Goal: Obtain resource: Download file/media

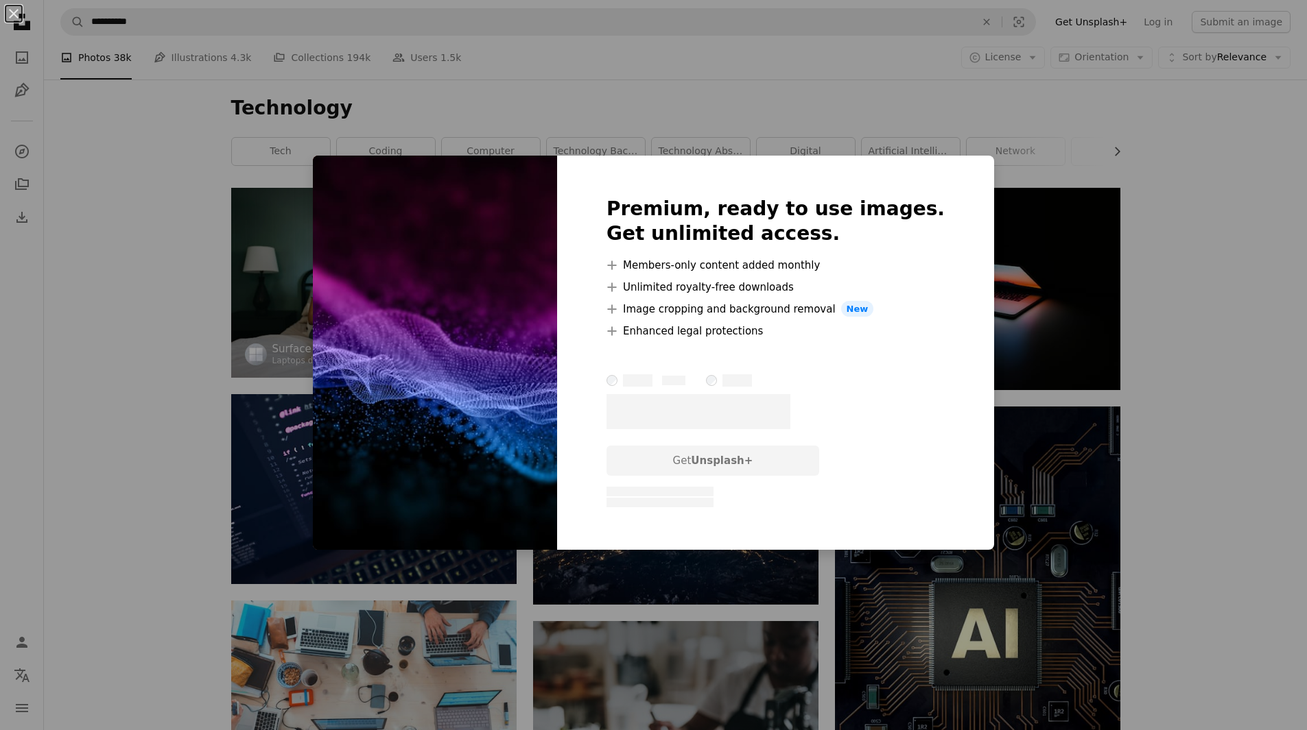
scroll to position [2332, 0]
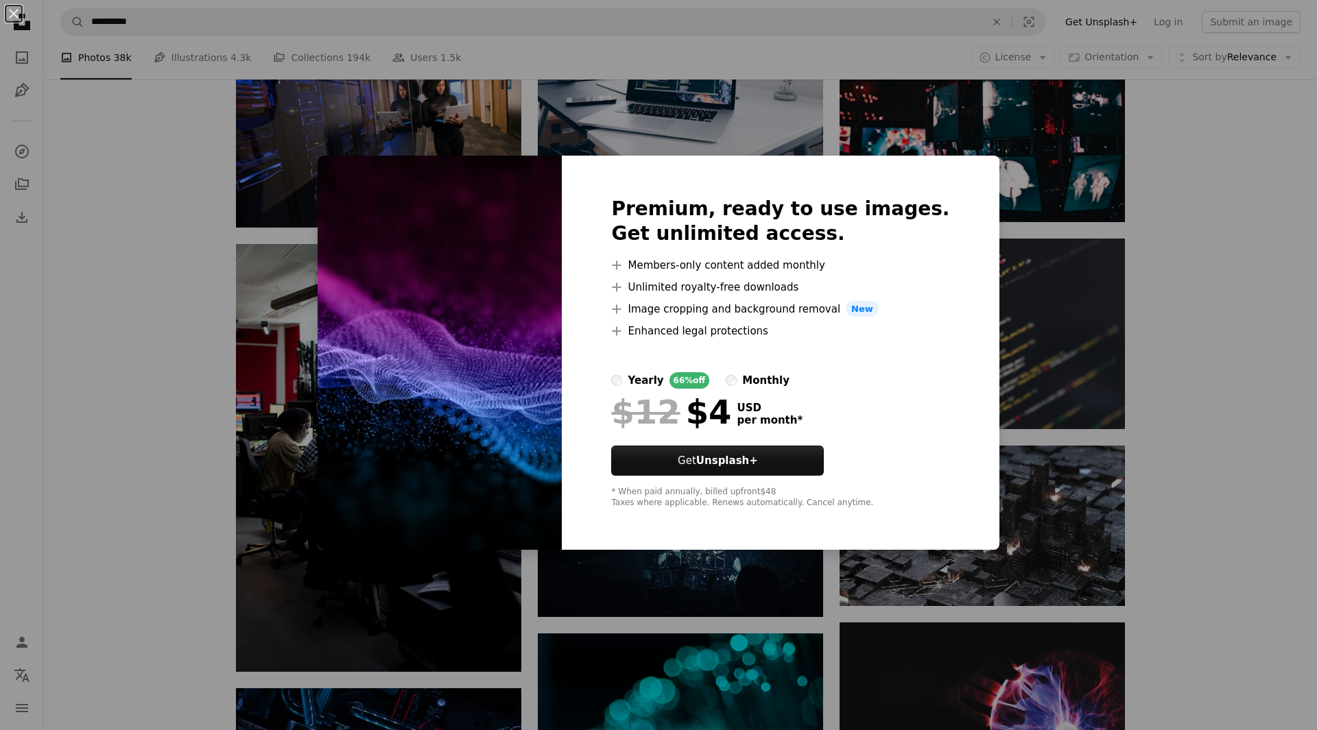
click at [1216, 238] on div "An X shape Premium, ready to use images. Get unlimited access. A plus sign Memb…" at bounding box center [658, 365] width 1317 height 730
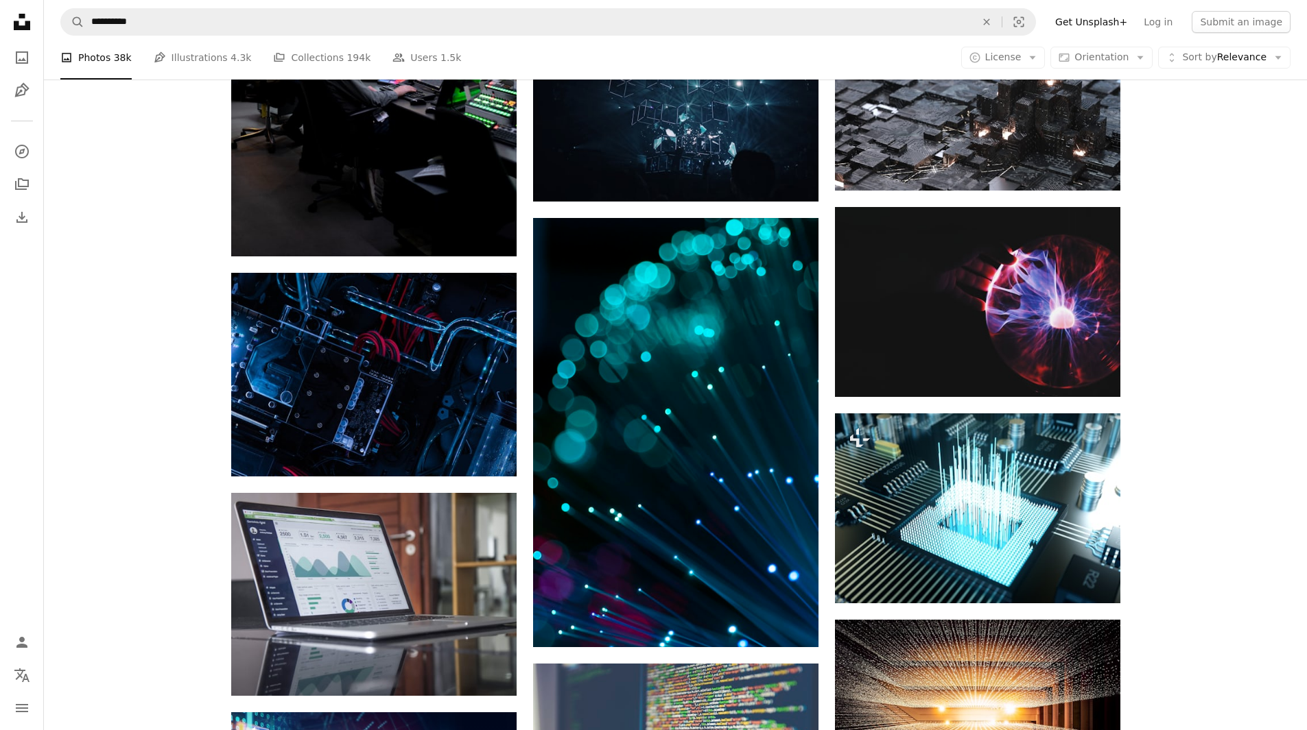
scroll to position [2949, 0]
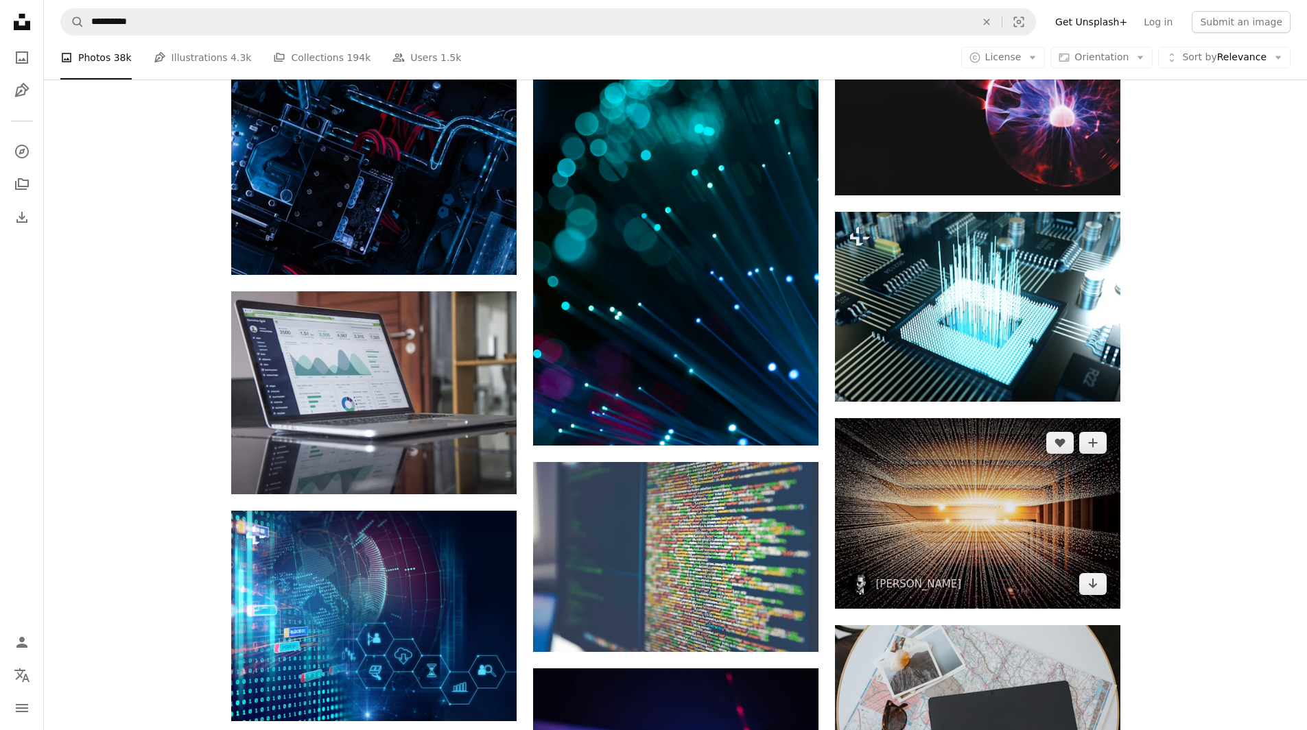
click at [973, 481] on img at bounding box center [977, 513] width 285 height 191
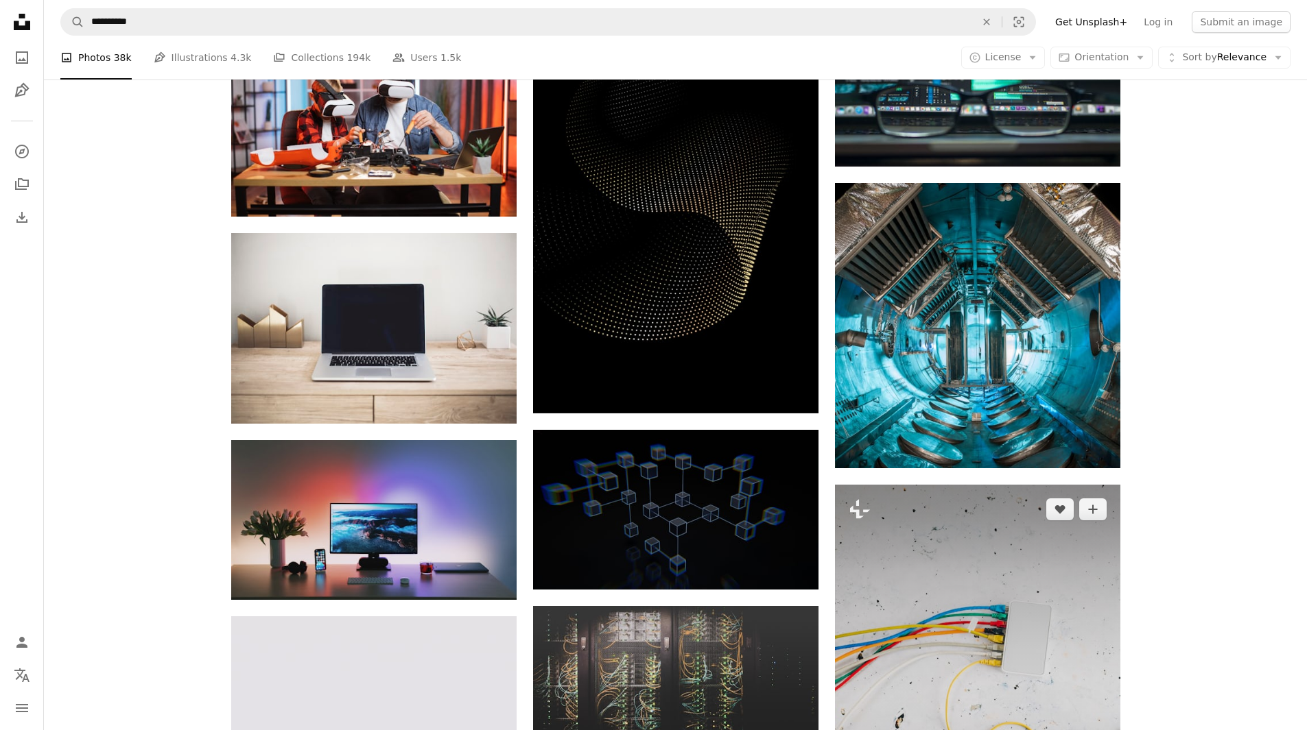
scroll to position [10768, 0]
